Goal: Task Accomplishment & Management: Manage account settings

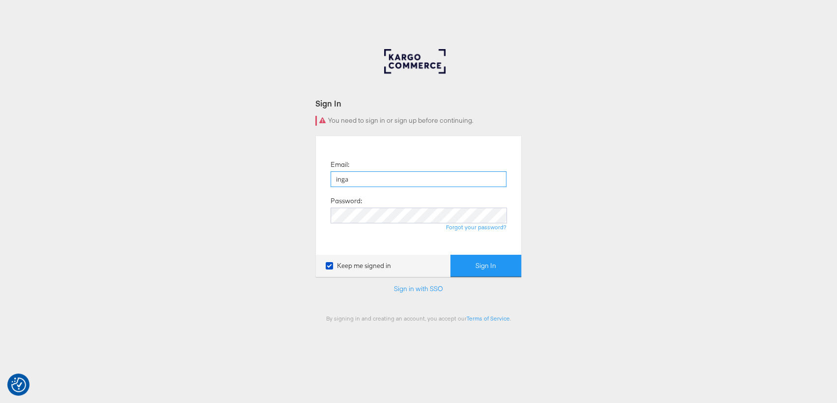
type input "inga.slosarova@kargo.com"
click at [493, 263] on button "Sign In" at bounding box center [486, 266] width 71 height 22
click at [492, 263] on button "Sign In" at bounding box center [486, 266] width 71 height 22
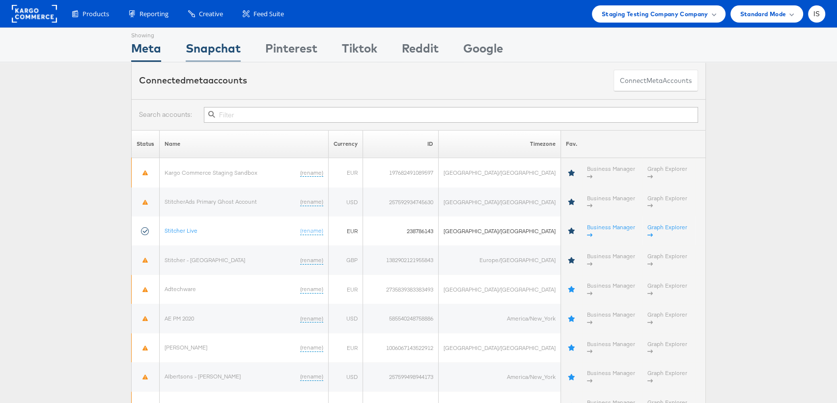
click at [225, 51] on div "Snapchat" at bounding box center [213, 51] width 55 height 22
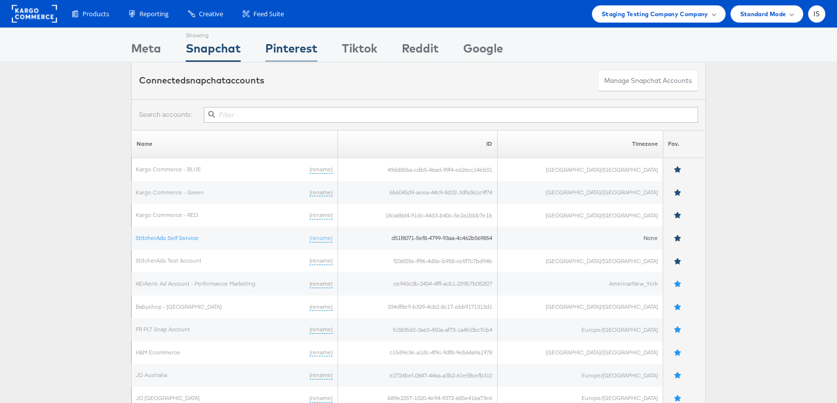
click at [297, 52] on div "Pinterest" at bounding box center [291, 51] width 52 height 22
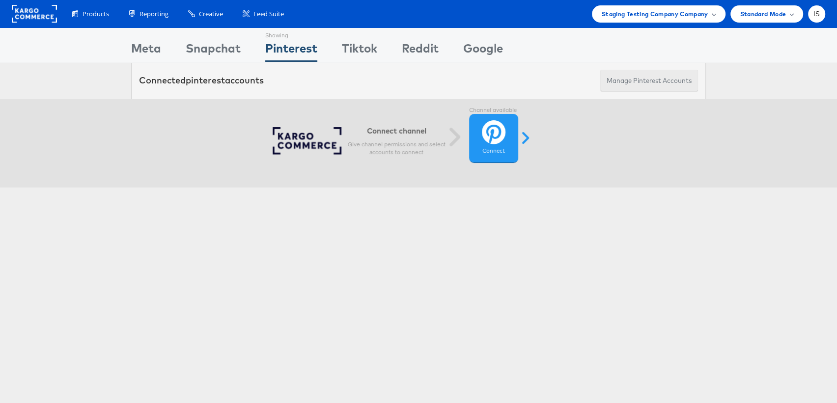
click at [661, 82] on button "Manage Pinterest Accounts" at bounding box center [650, 81] width 98 height 22
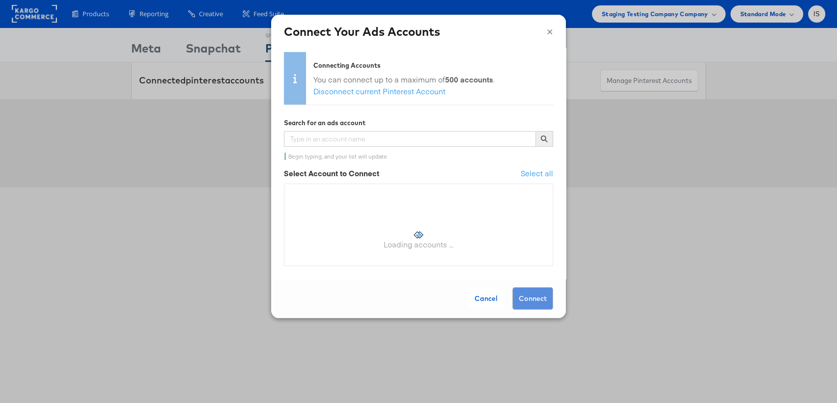
click at [549, 28] on button "×" at bounding box center [550, 30] width 6 height 15
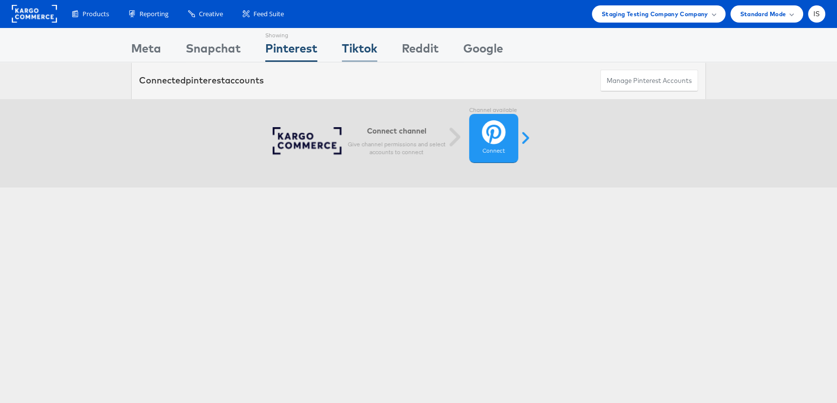
click at [366, 45] on div "Tiktok" at bounding box center [359, 51] width 35 height 22
click at [433, 49] on div "Reddit" at bounding box center [420, 51] width 37 height 22
click at [487, 50] on div "Google" at bounding box center [483, 51] width 40 height 22
